Goal: Information Seeking & Learning: Learn about a topic

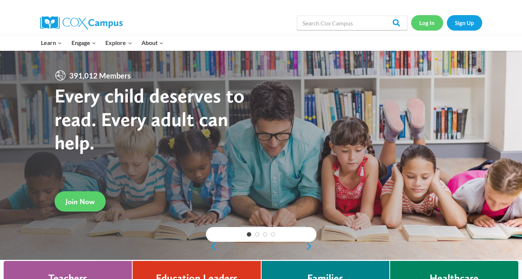
click at [436, 19] on link "Log In" at bounding box center [427, 22] width 32 height 15
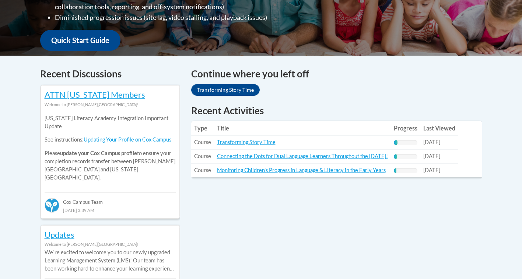
scroll to position [294, 0]
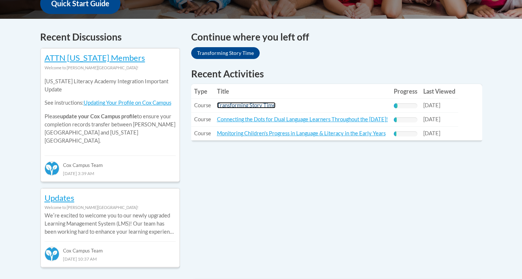
click at [244, 105] on link "Transforming Story Time" at bounding box center [246, 105] width 59 height 6
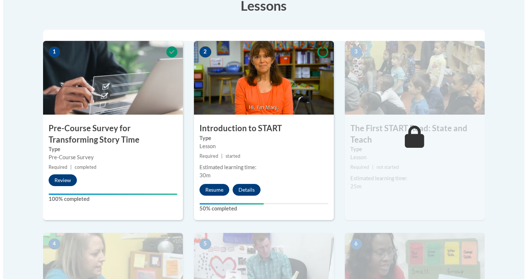
scroll to position [221, 0]
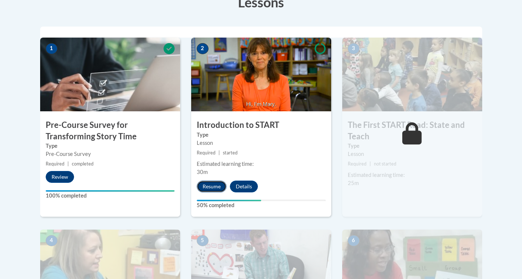
click at [219, 186] on button "Resume" at bounding box center [212, 186] width 30 height 12
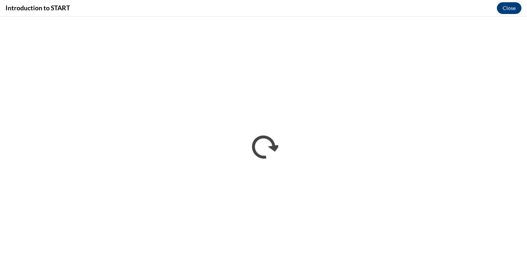
scroll to position [0, 0]
